Goal: Task Accomplishment & Management: Complete application form

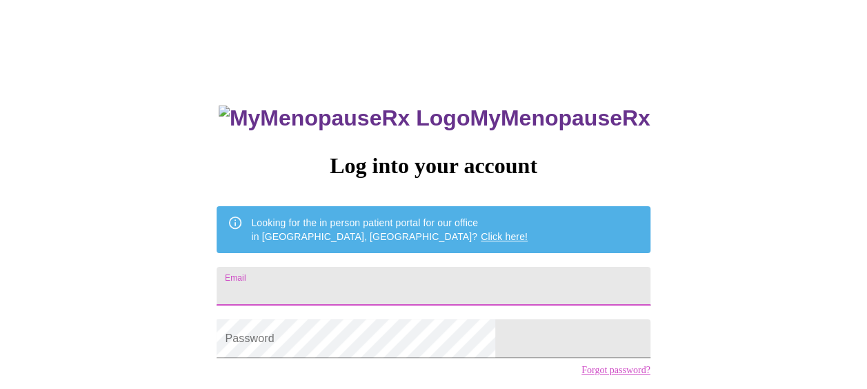
click at [417, 284] on input "Email" at bounding box center [433, 286] width 433 height 39
click at [417, 284] on input "e" at bounding box center [433, 286] width 433 height 39
type input "[EMAIL_ADDRESS][DOMAIN_NAME]"
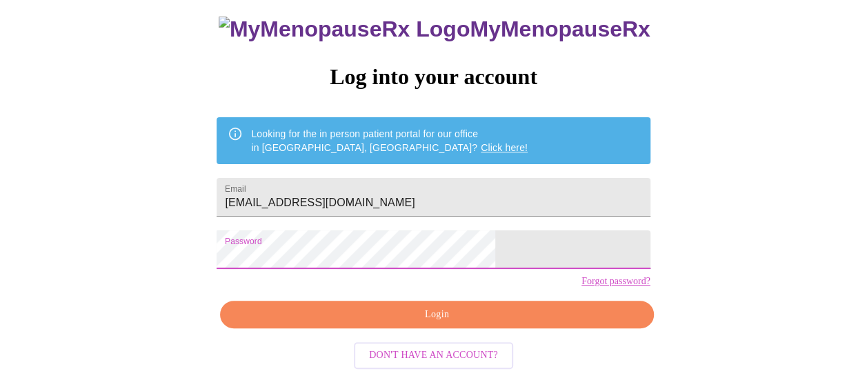
scroll to position [99, 0]
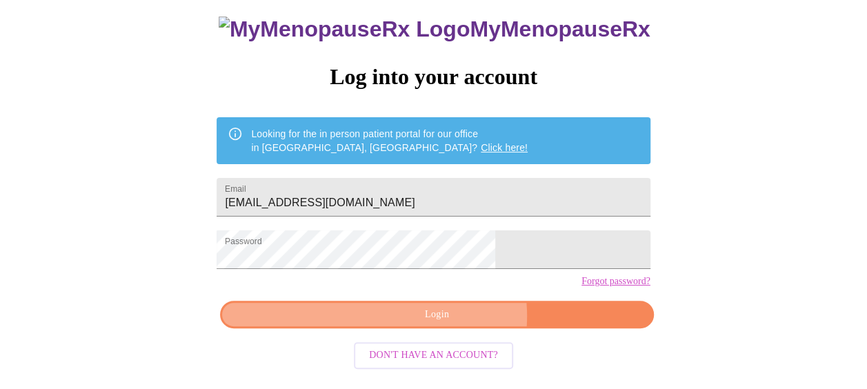
click at [451, 324] on span "Login" at bounding box center [437, 314] width 402 height 17
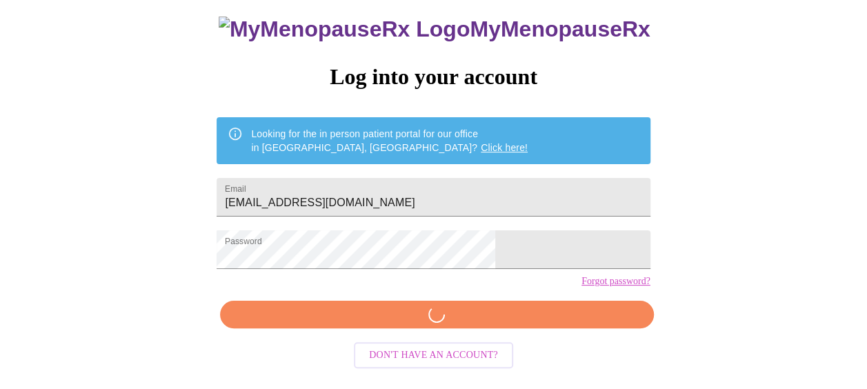
scroll to position [98, 0]
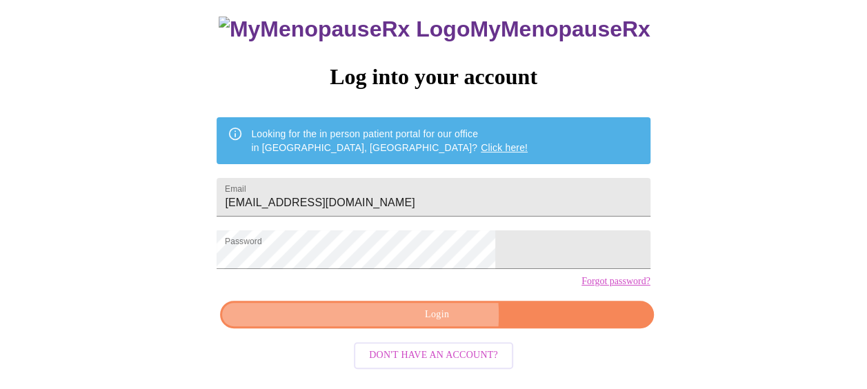
click at [410, 324] on span "Login" at bounding box center [437, 314] width 402 height 17
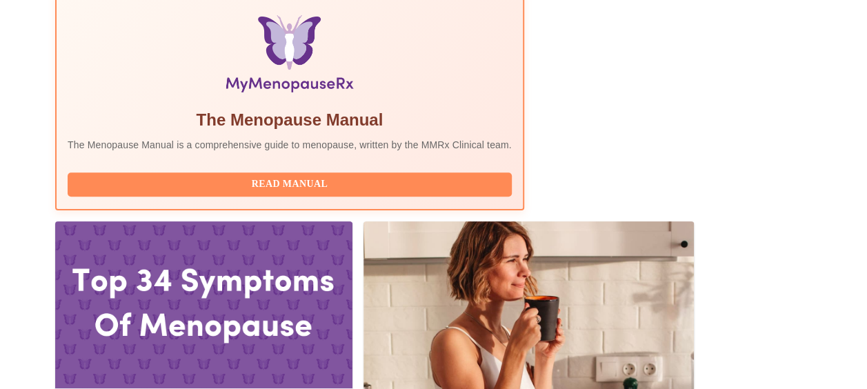
scroll to position [497, 0]
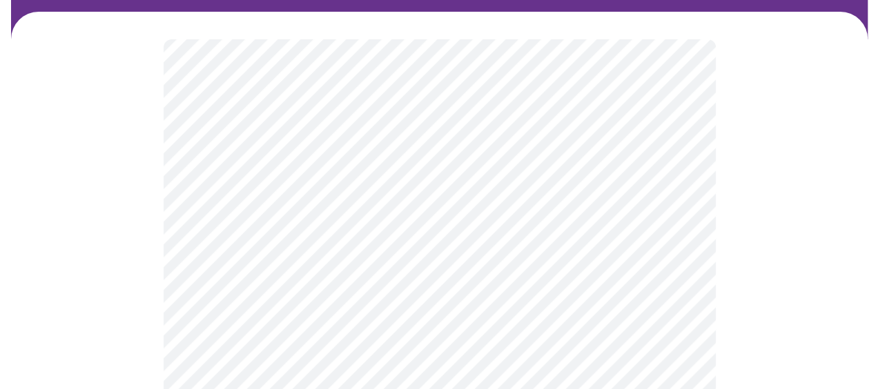
scroll to position [110, 0]
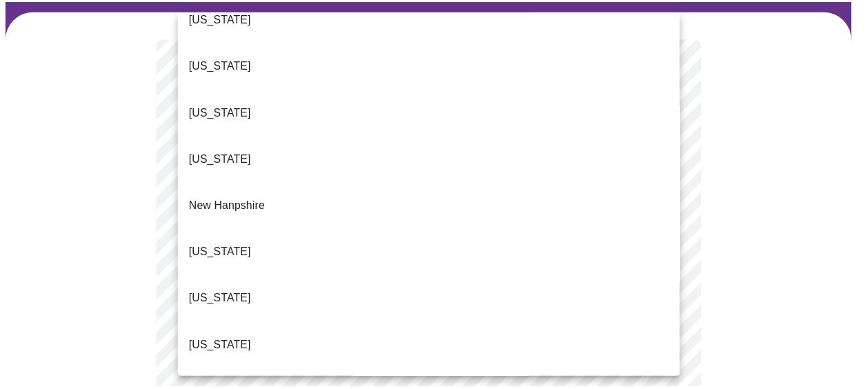
scroll to position [1159, 0]
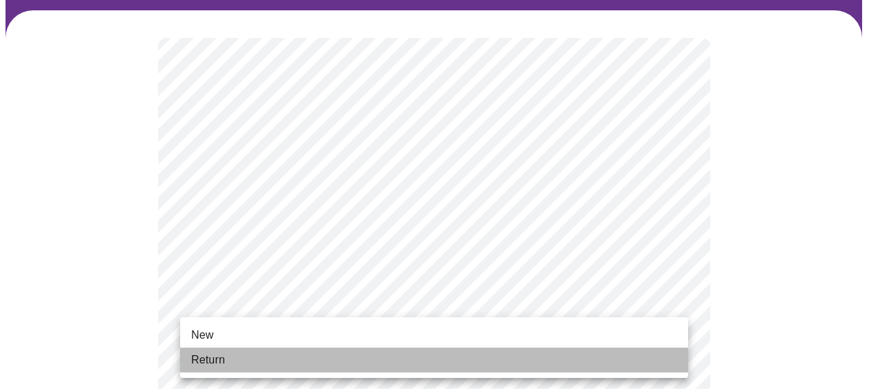
click at [211, 360] on span "Return" at bounding box center [208, 360] width 34 height 17
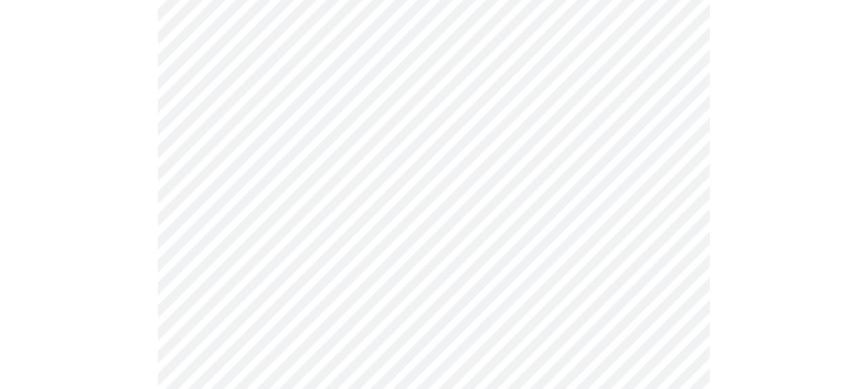
scroll to position [0, 0]
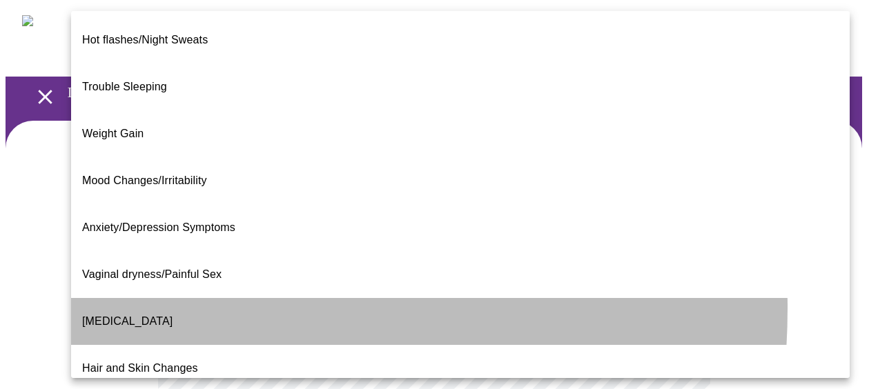
click at [152, 315] on span "[MEDICAL_DATA]" at bounding box center [127, 321] width 90 height 12
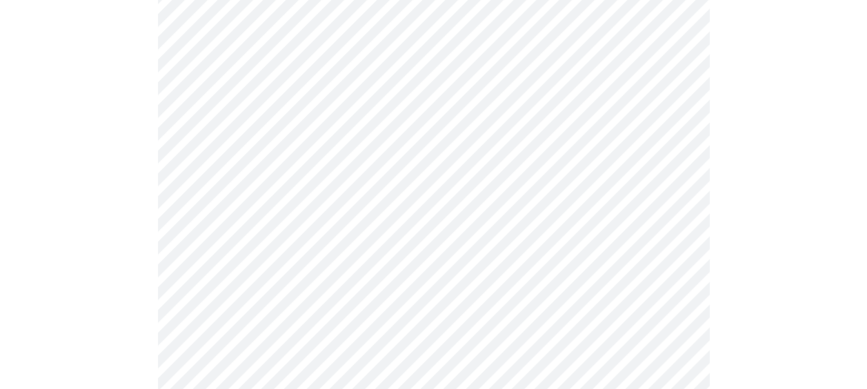
scroll to position [276, 0]
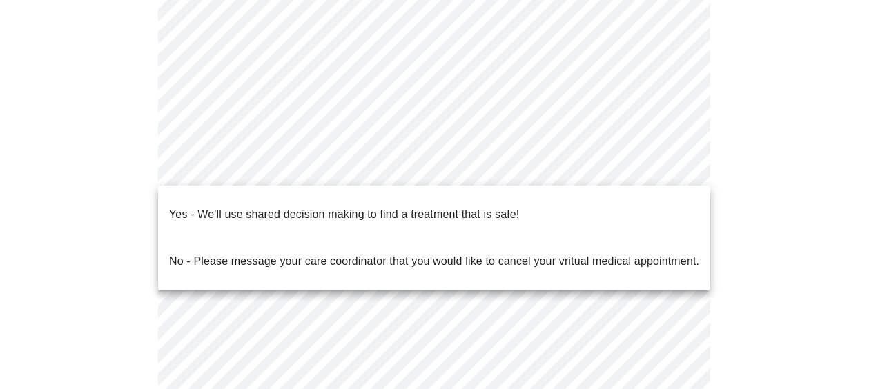
click at [673, 168] on body "MyMenopauseRx Appointments Messaging Labs Uploads Medications Community Refer a…" at bounding box center [439, 150] width 866 height 840
click at [727, 135] on div at bounding box center [439, 194] width 878 height 389
click at [498, 168] on body "MyMenopauseRx Appointments Messaging Labs Uploads Medications Community Refer a…" at bounding box center [439, 150] width 866 height 840
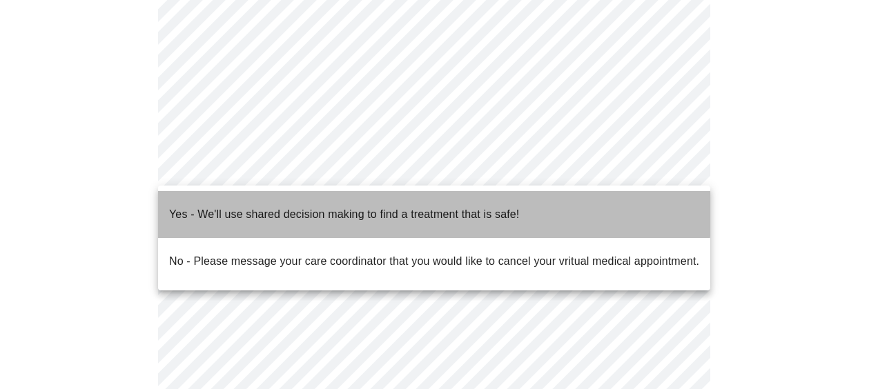
click at [374, 206] on p "Yes - We'll use shared decision making to find a treatment that is safe!" at bounding box center [344, 214] width 350 height 17
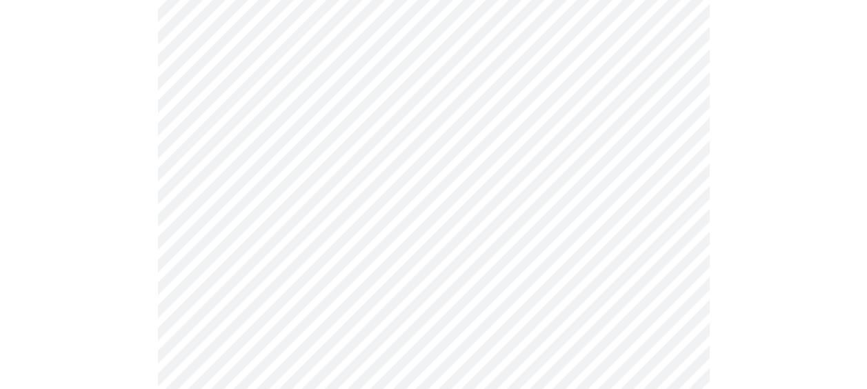
scroll to position [0, 0]
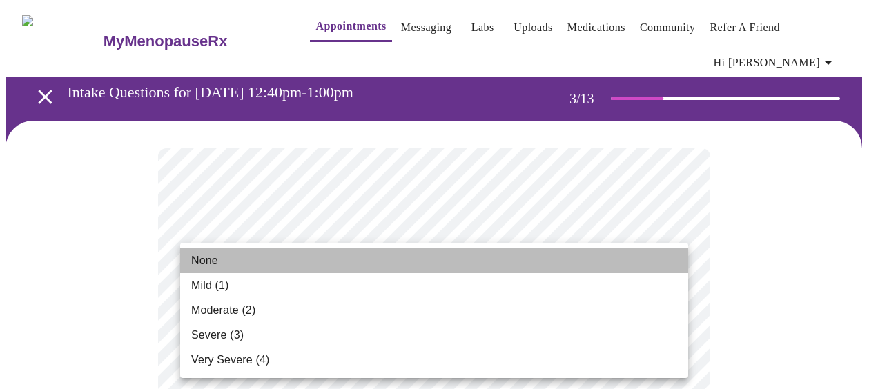
click at [219, 261] on li "None" at bounding box center [434, 260] width 508 height 25
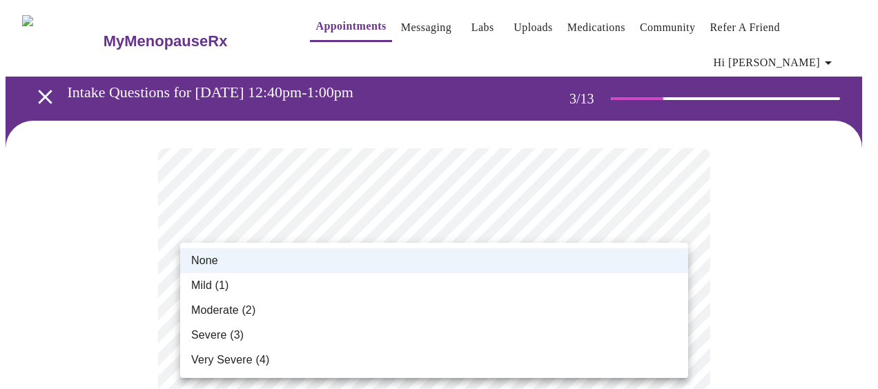
click at [668, 188] on div at bounding box center [439, 194] width 878 height 389
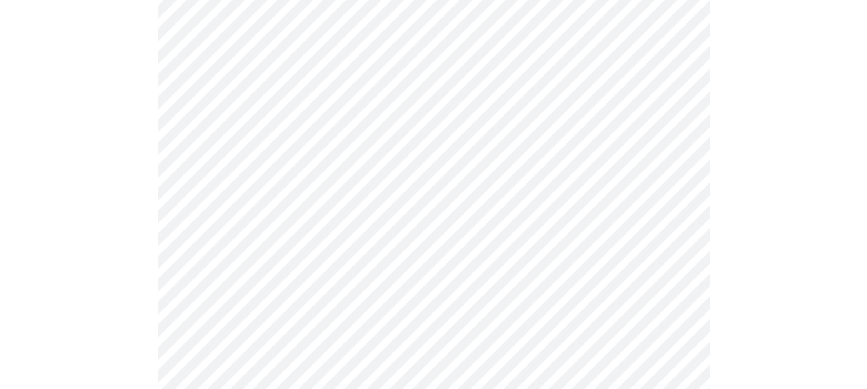
scroll to position [193, 0]
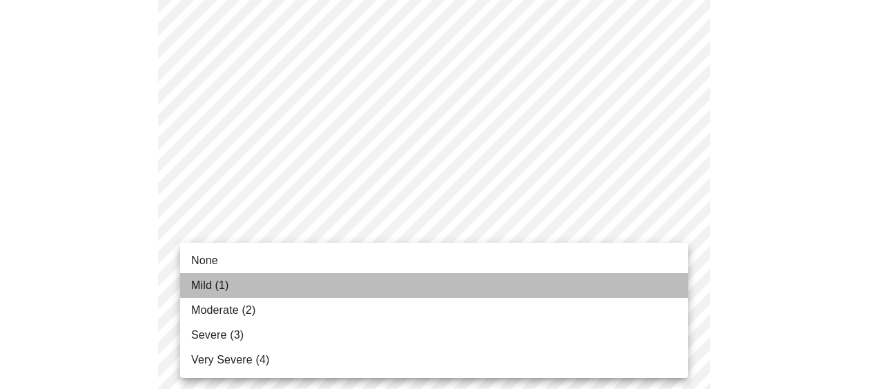
click at [204, 281] on span "Mild (1)" at bounding box center [210, 285] width 38 height 17
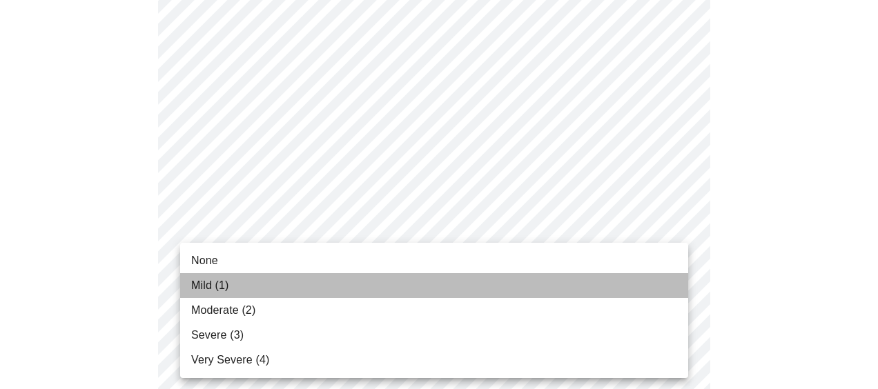
click at [222, 283] on span "Mild (1)" at bounding box center [210, 285] width 38 height 17
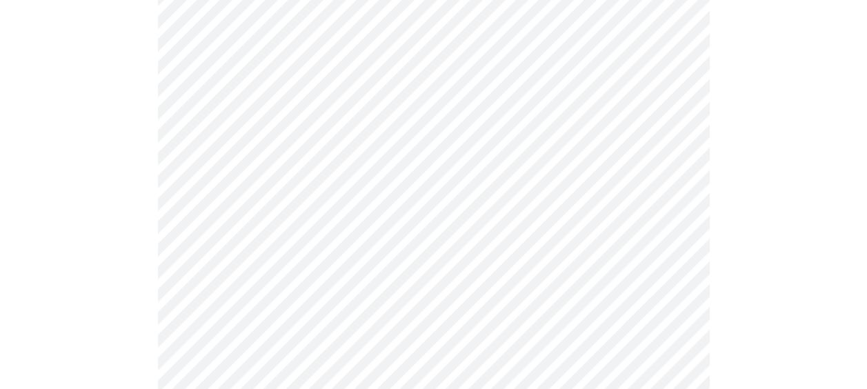
scroll to position [414, 0]
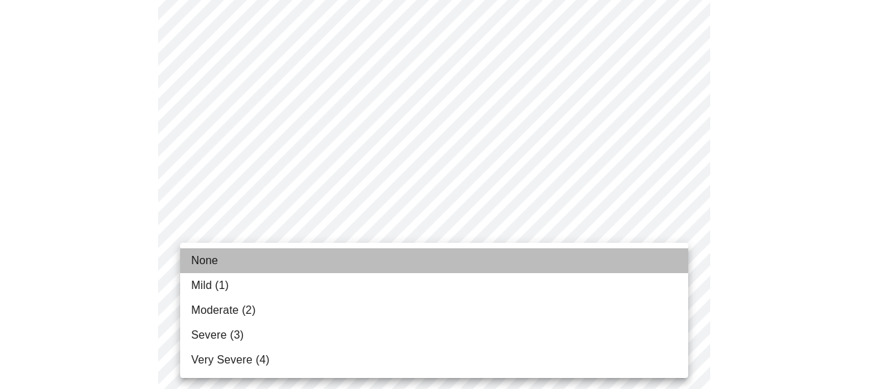
click at [199, 266] on span "None" at bounding box center [204, 260] width 27 height 17
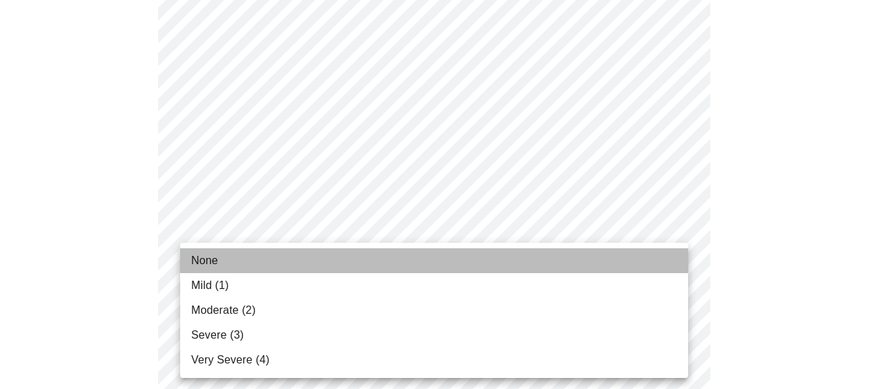
click at [206, 261] on span "None" at bounding box center [204, 260] width 27 height 17
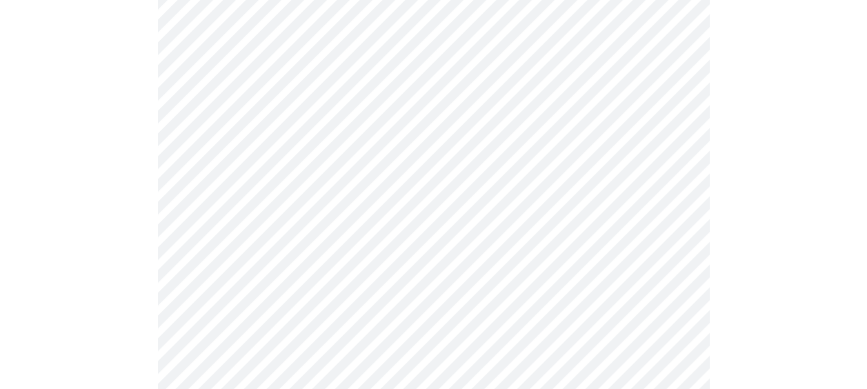
scroll to position [635, 0]
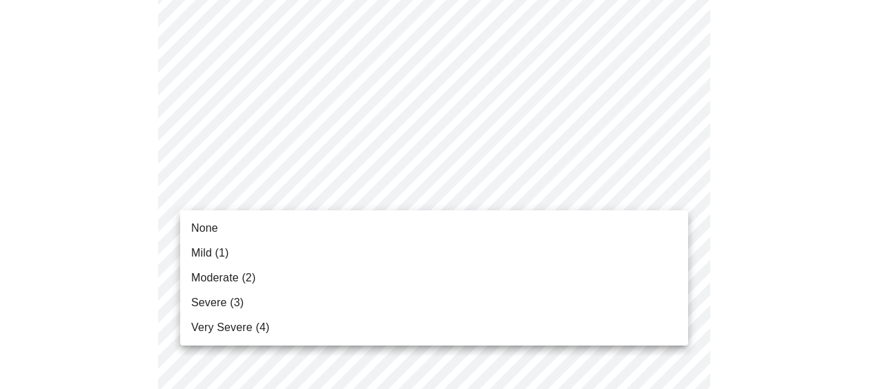
click at [501, 186] on body "MyMenopauseRx Appointments Messaging Labs Uploads Medications Community Refer a…" at bounding box center [439, 250] width 866 height 1758
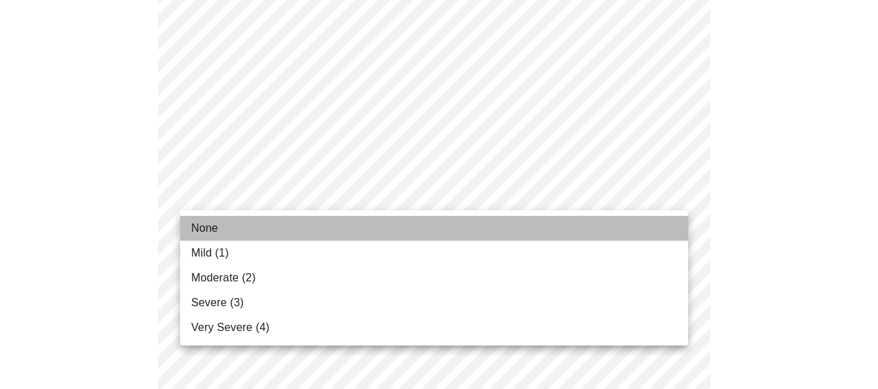
click at [207, 232] on span "None" at bounding box center [204, 228] width 27 height 17
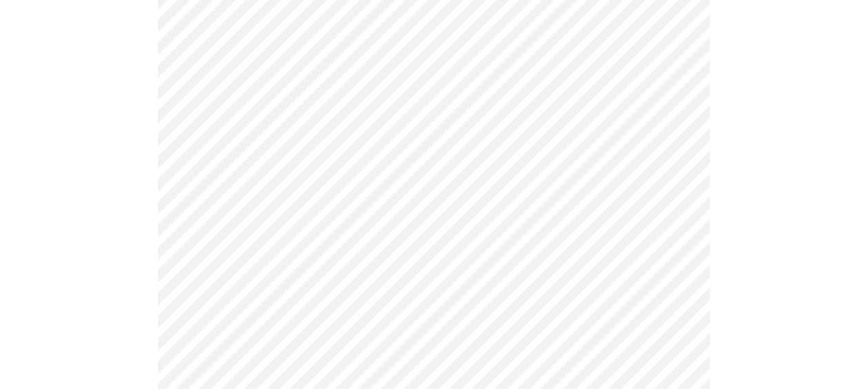
scroll to position [662, 0]
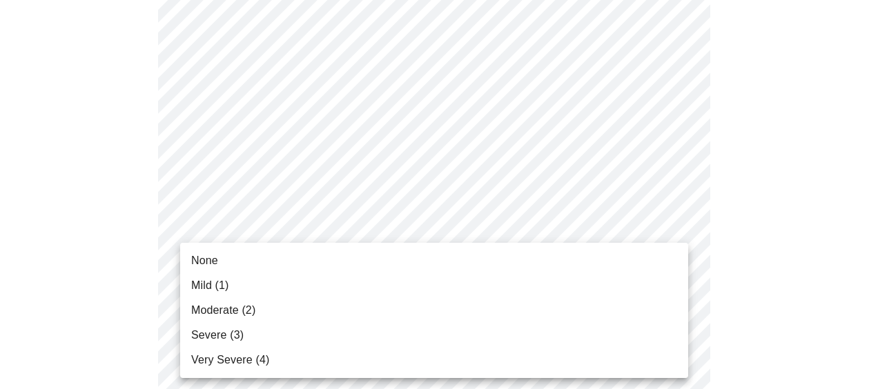
click at [611, 273] on body "MyMenopauseRx Appointments Messaging Labs Uploads Medications Community Refer a…" at bounding box center [439, 212] width 866 height 1738
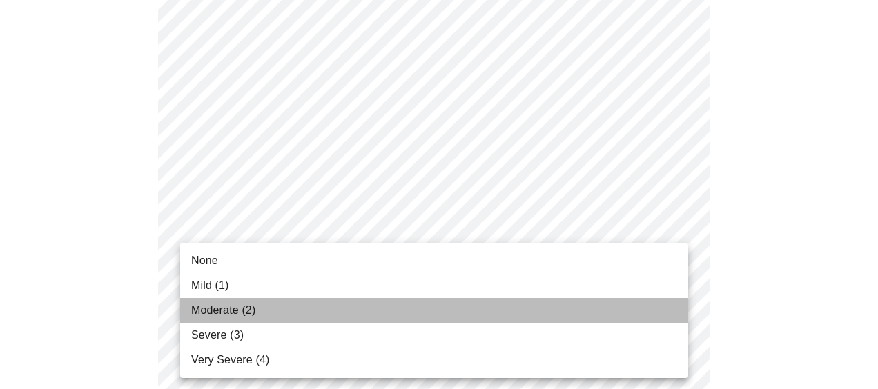
click at [212, 312] on span "Moderate (2)" at bounding box center [223, 310] width 64 height 17
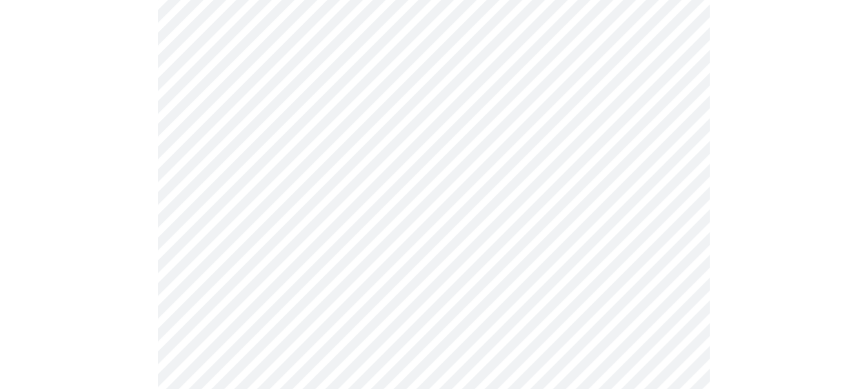
scroll to position [828, 0]
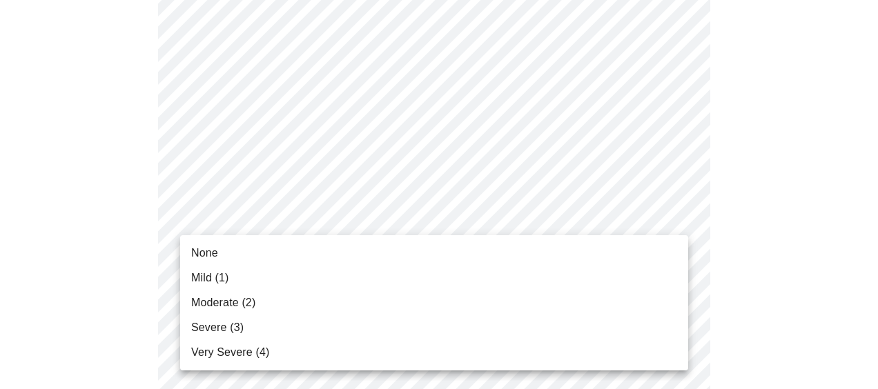
click at [657, 217] on body "MyMenopauseRx Appointments Messaging Labs Uploads Medications Community Refer a…" at bounding box center [439, 37] width 866 height 1719
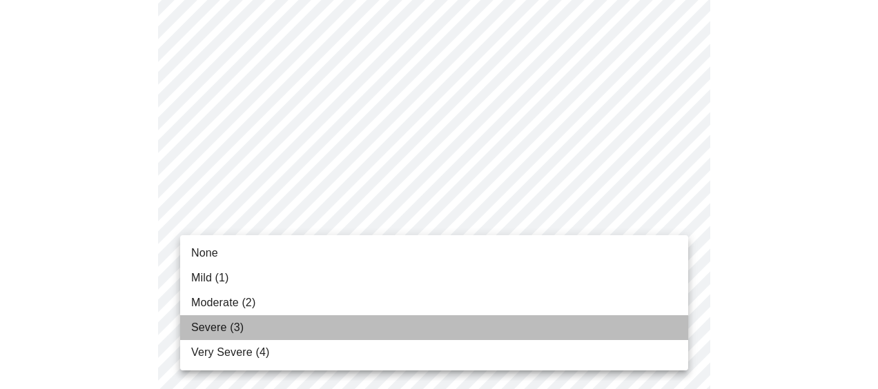
click at [233, 326] on span "Severe (3)" at bounding box center [217, 327] width 52 height 17
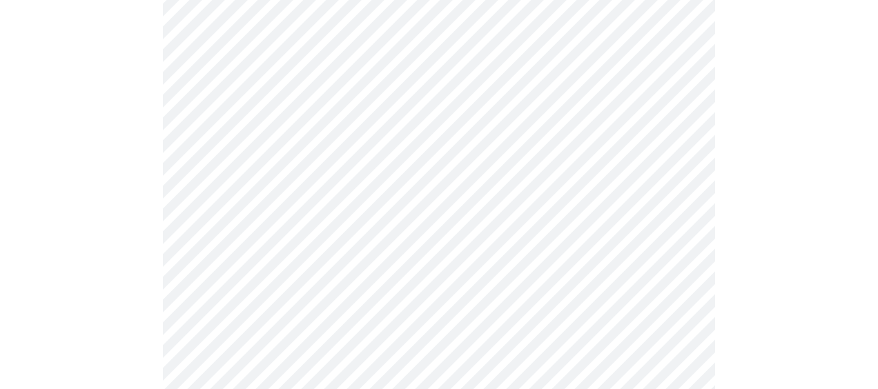
click at [567, 339] on body "MyMenopauseRx Appointments Messaging Labs Uploads Medications Community Refer a…" at bounding box center [439, 28] width 866 height 1700
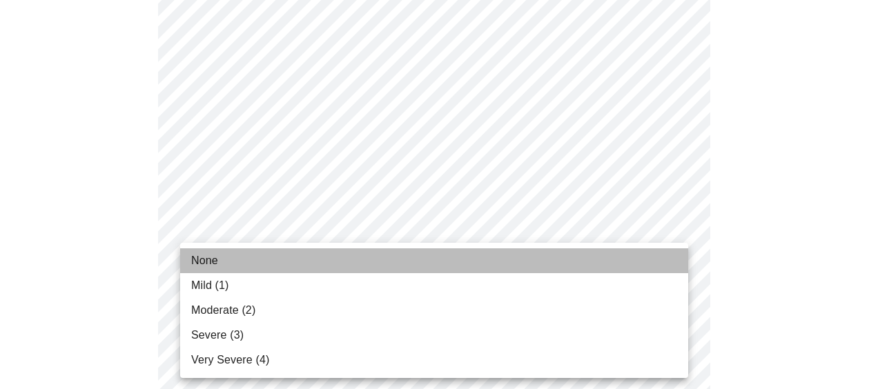
click at [214, 257] on span "None" at bounding box center [204, 260] width 27 height 17
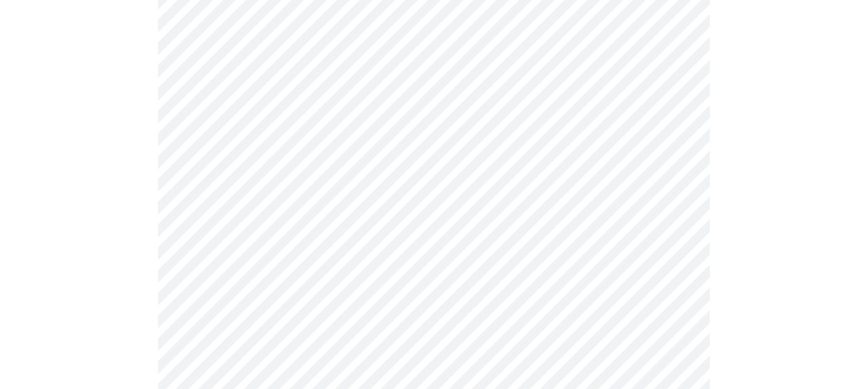
scroll to position [1076, 0]
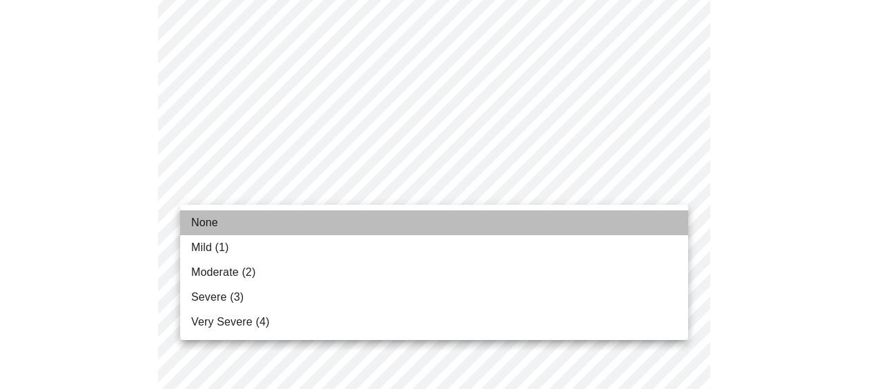
click at [199, 226] on span "None" at bounding box center [204, 223] width 27 height 17
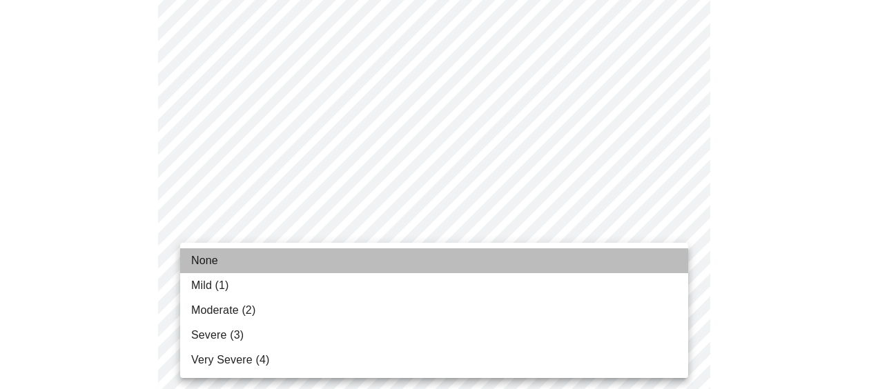
click at [217, 258] on span "None" at bounding box center [204, 260] width 27 height 17
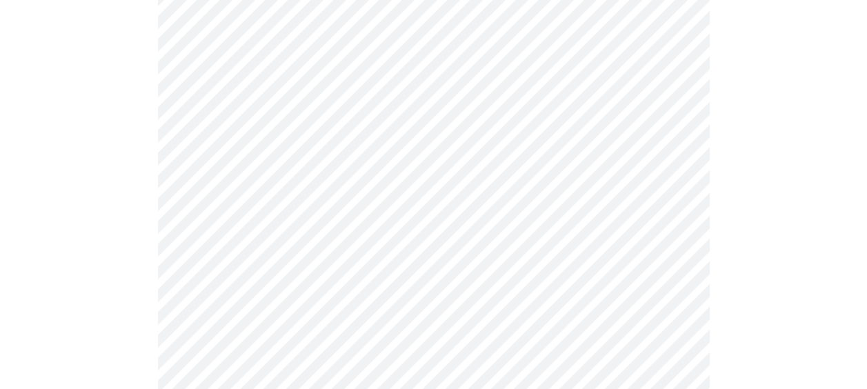
scroll to position [615, 0]
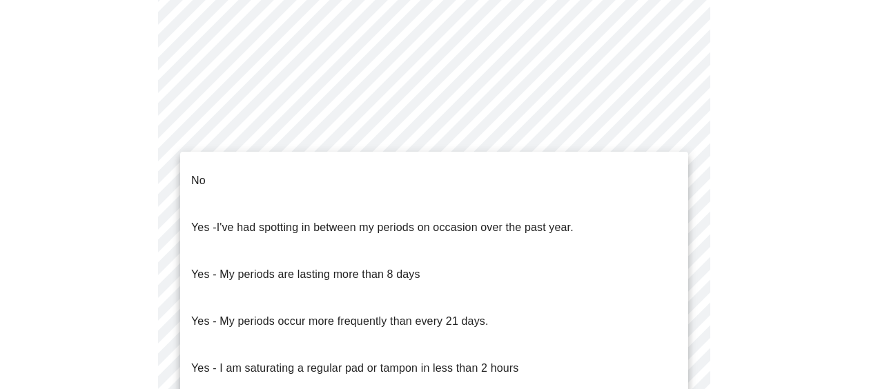
click at [614, 246] on body "MyMenopauseRx Appointments Messaging Labs Uploads Medications Community Refer a…" at bounding box center [439, 80] width 866 height 1379
click at [788, 226] on div at bounding box center [439, 194] width 878 height 389
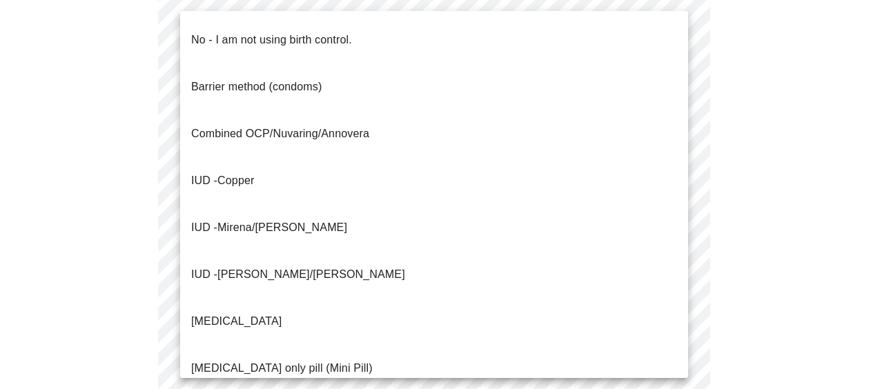
click at [630, 359] on body "MyMenopauseRx Appointments Messaging Labs Uploads Medications Community Refer a…" at bounding box center [439, 80] width 866 height 1379
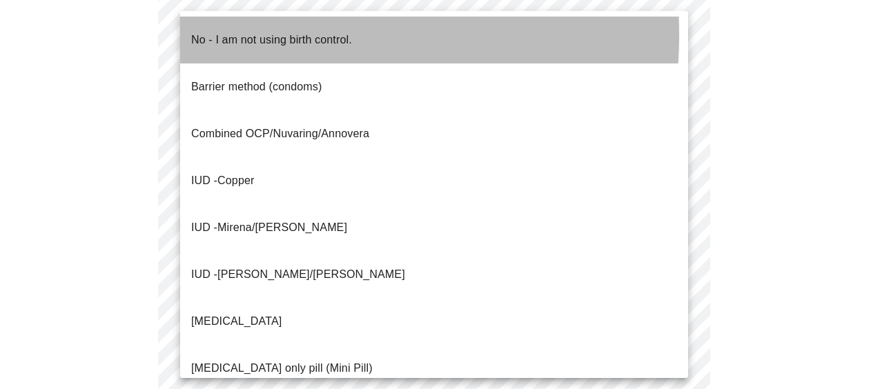
click at [263, 35] on p "No - I am not using birth control." at bounding box center [271, 40] width 161 height 17
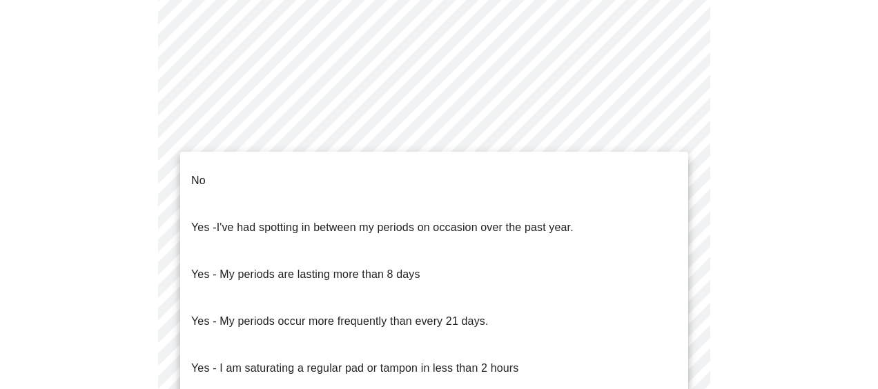
click at [595, 243] on body "MyMenopauseRx Appointments Messaging Labs Uploads Medications Community Refer a…" at bounding box center [439, 76] width 866 height 1371
click at [214, 174] on li "No" at bounding box center [434, 180] width 508 height 47
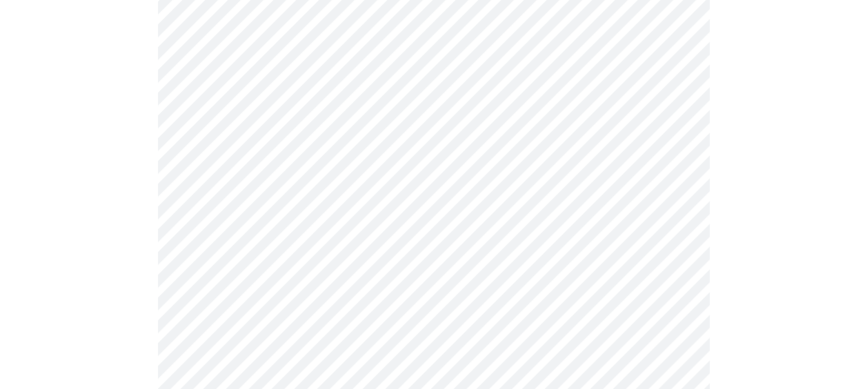
scroll to position [808, 0]
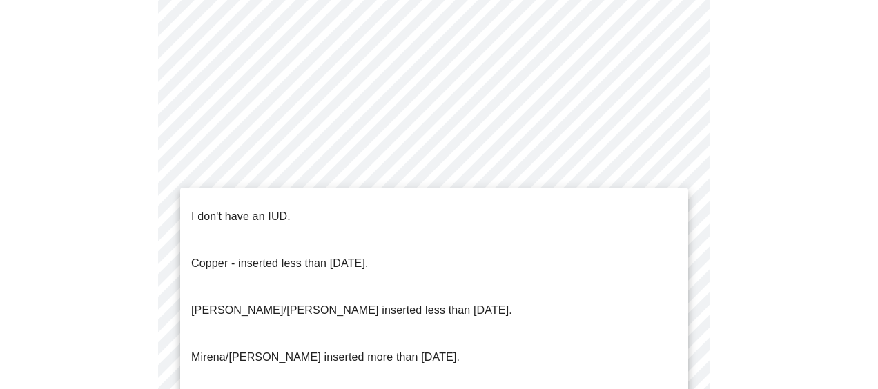
click at [288, 204] on li "I don't have an IUD." at bounding box center [434, 216] width 508 height 47
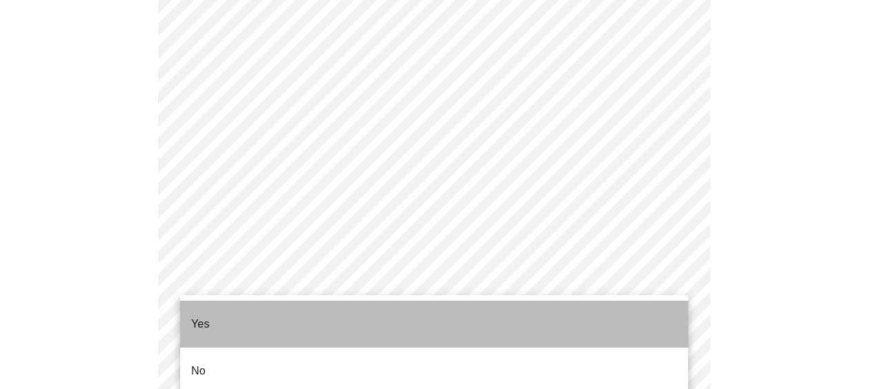
click at [203, 317] on p "Yes" at bounding box center [200, 324] width 19 height 17
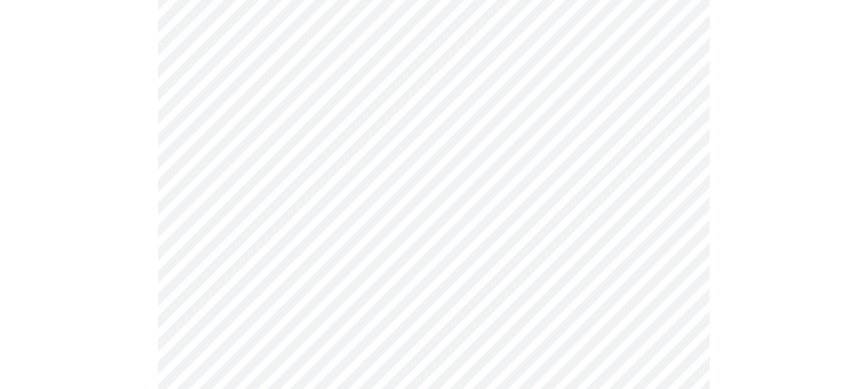
scroll to position [221, 0]
click at [548, 281] on body "MyMenopauseRx Appointments Messaging Labs Uploads Medications Community Refer a…" at bounding box center [439, 304] width 866 height 1039
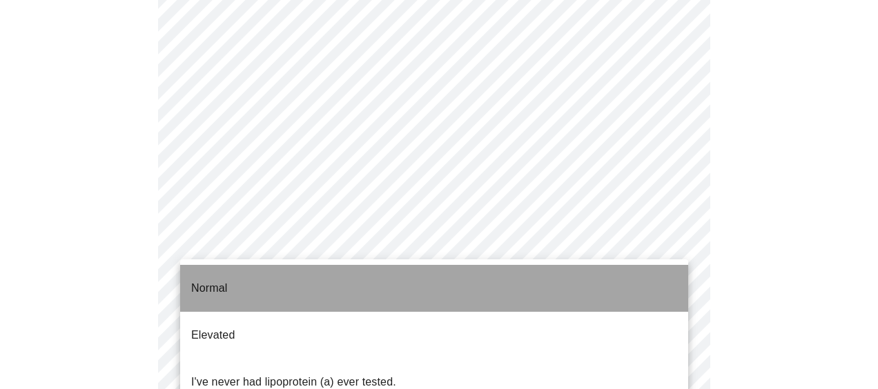
click at [548, 281] on li "Normal" at bounding box center [434, 288] width 508 height 47
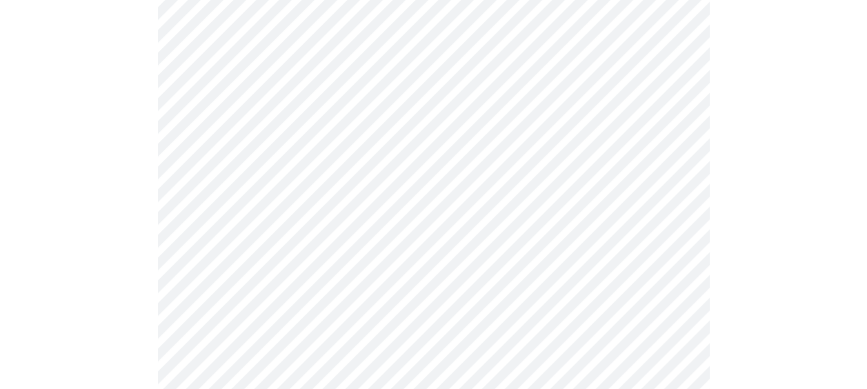
scroll to position [3698, 0]
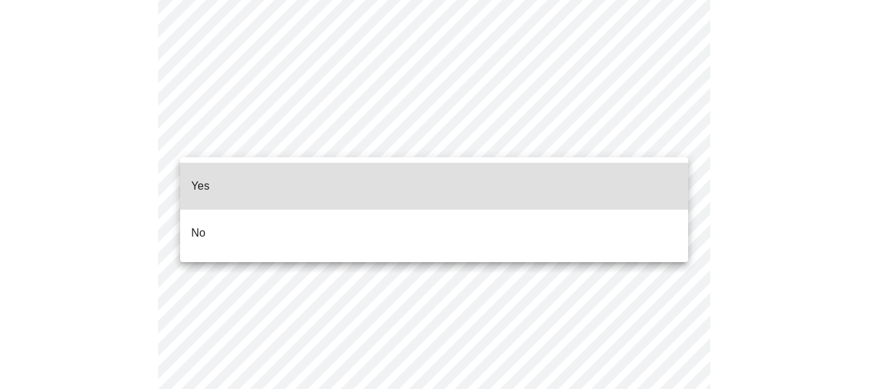
click at [194, 225] on p "No" at bounding box center [198, 233] width 14 height 17
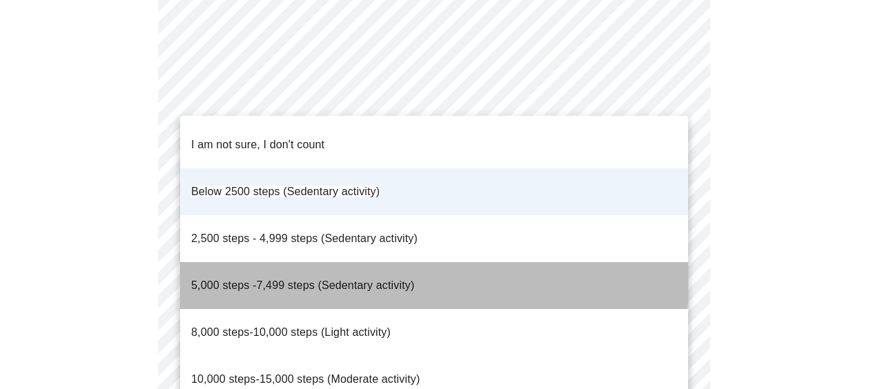
click at [348, 279] on span "5,000 steps -7,499 steps (Sedentary activity)" at bounding box center [302, 285] width 223 height 12
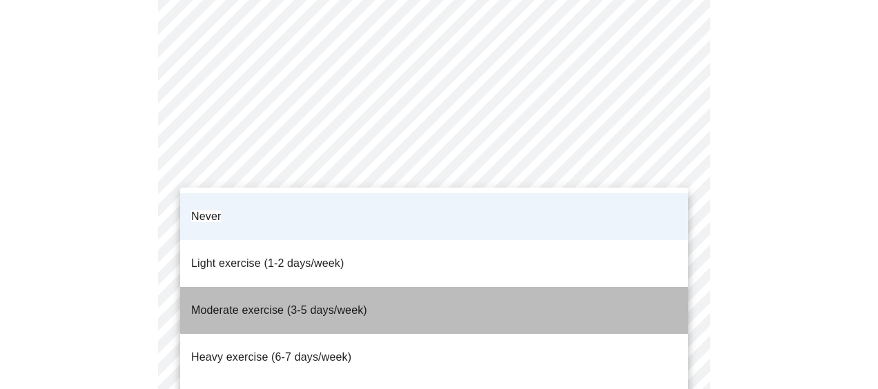
click at [309, 304] on span "Moderate exercise (3-5 days/week)" at bounding box center [279, 310] width 176 height 12
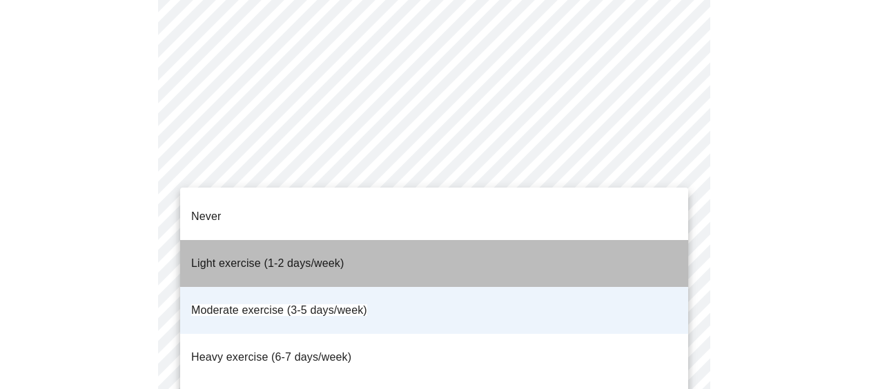
click at [582, 261] on li "Light exercise (1-2 days/week)" at bounding box center [434, 263] width 508 height 47
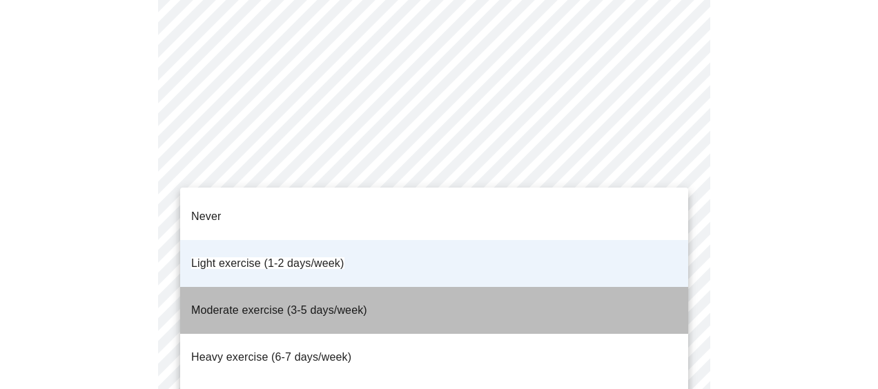
click at [372, 287] on li "Moderate exercise (3-5 days/week)" at bounding box center [434, 310] width 508 height 47
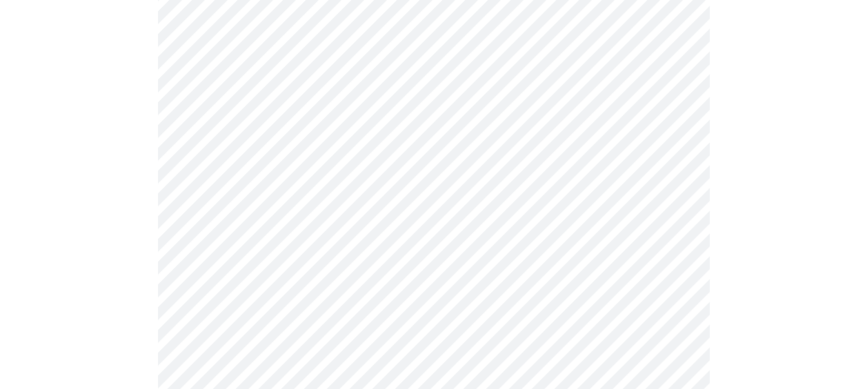
scroll to position [1380, 0]
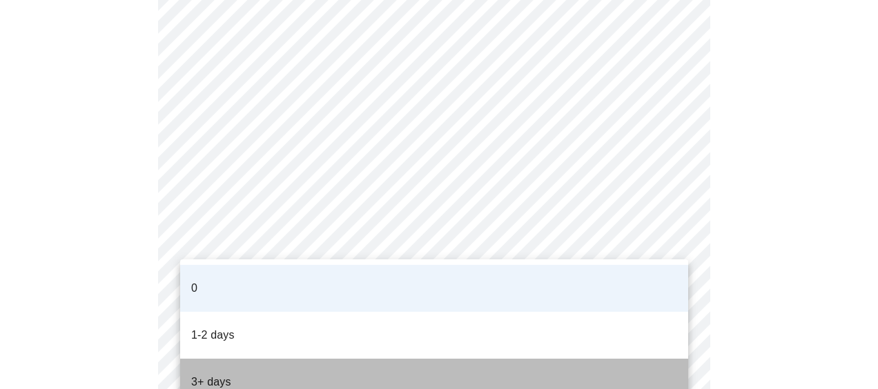
click at [212, 374] on p "3+ days" at bounding box center [211, 382] width 40 height 17
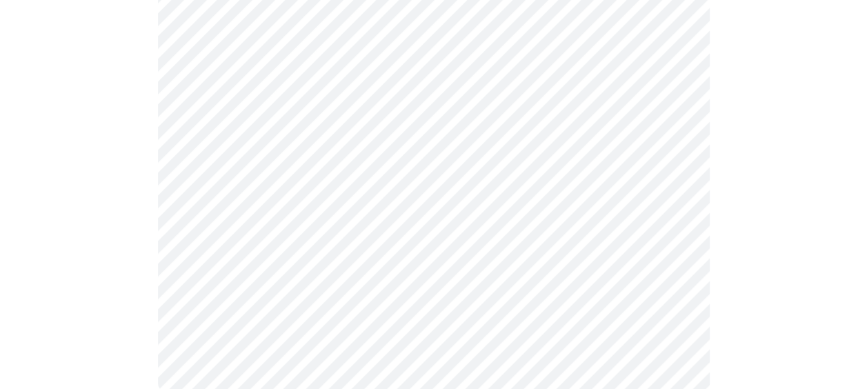
scroll to position [797, 0]
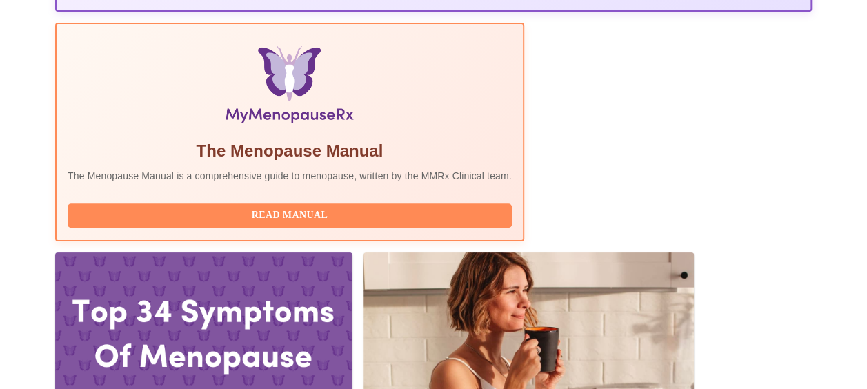
scroll to position [390, 0]
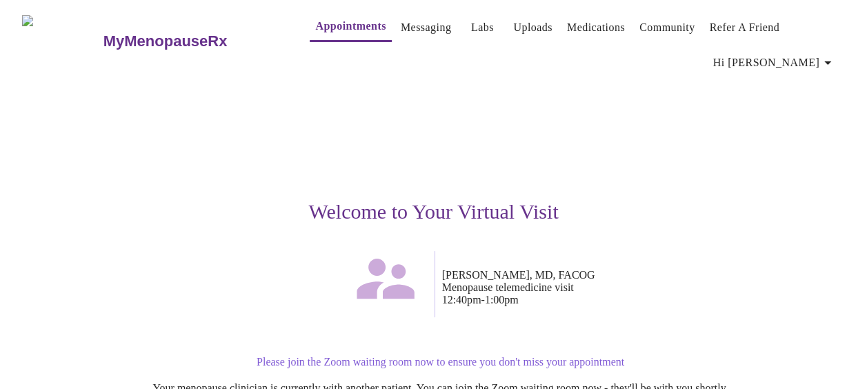
click at [566, 138] on div "Welcome to Your Virtual Visit" at bounding box center [433, 164] width 823 height 175
drag, startPoint x: 566, startPoint y: 138, endPoint x: 466, endPoint y: 83, distance: 114.2
click at [466, 83] on div "Welcome to Your Virtual Visit" at bounding box center [433, 164] width 823 height 175
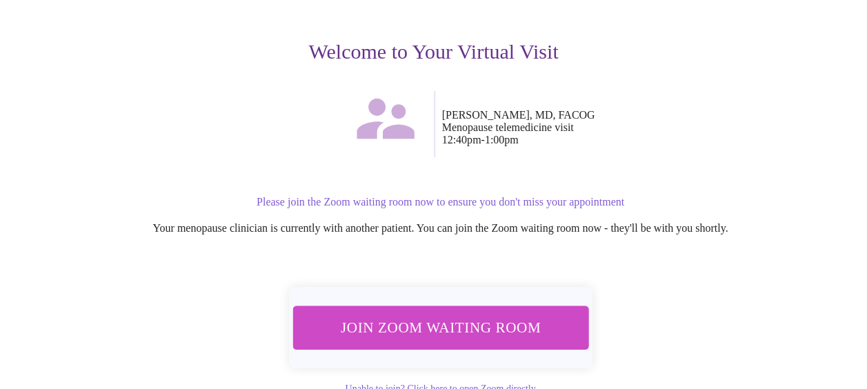
scroll to position [166, 0]
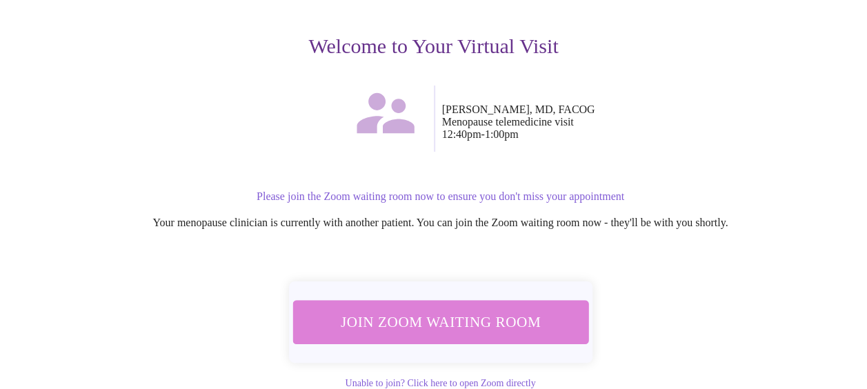
click at [488, 309] on span "Join Zoom Waiting Room" at bounding box center [439, 322] width 259 height 26
